Goal: Check status: Check status

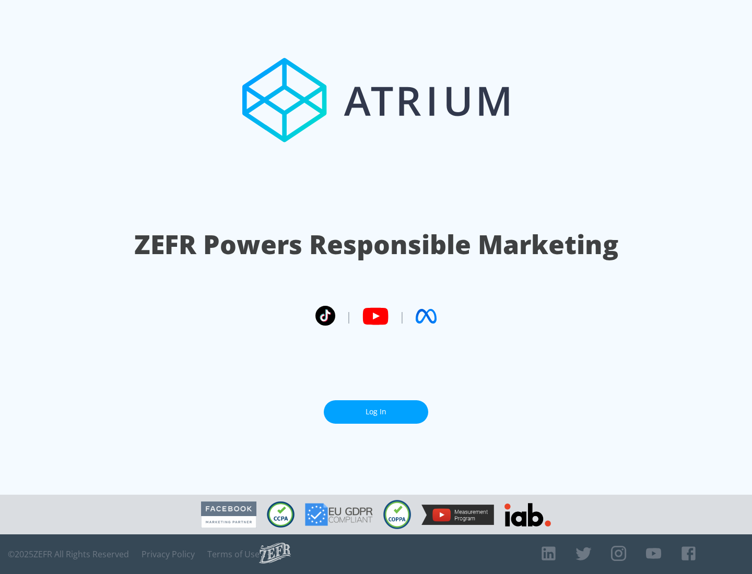
click at [376, 412] on link "Log In" at bounding box center [376, 411] width 104 height 23
